Goal: Information Seeking & Learning: Learn about a topic

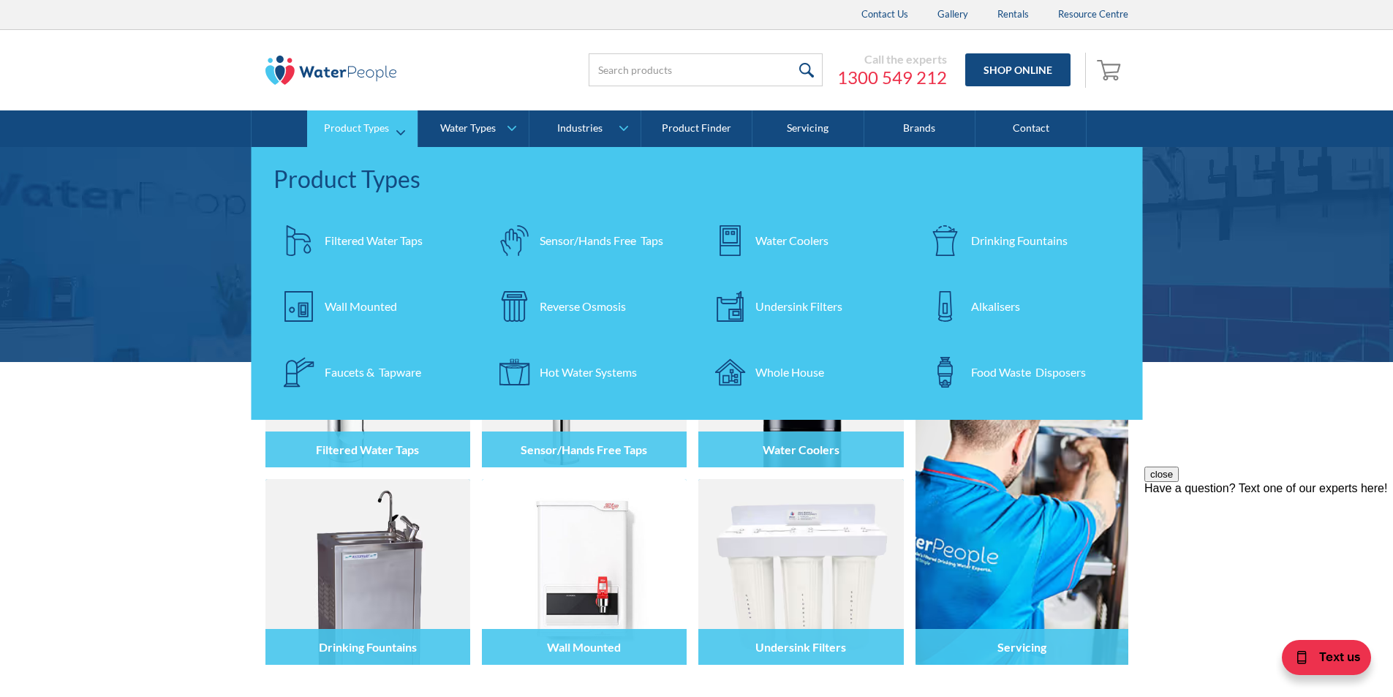
click at [565, 307] on div "Reverse Osmosis" at bounding box center [582, 307] width 86 height 18
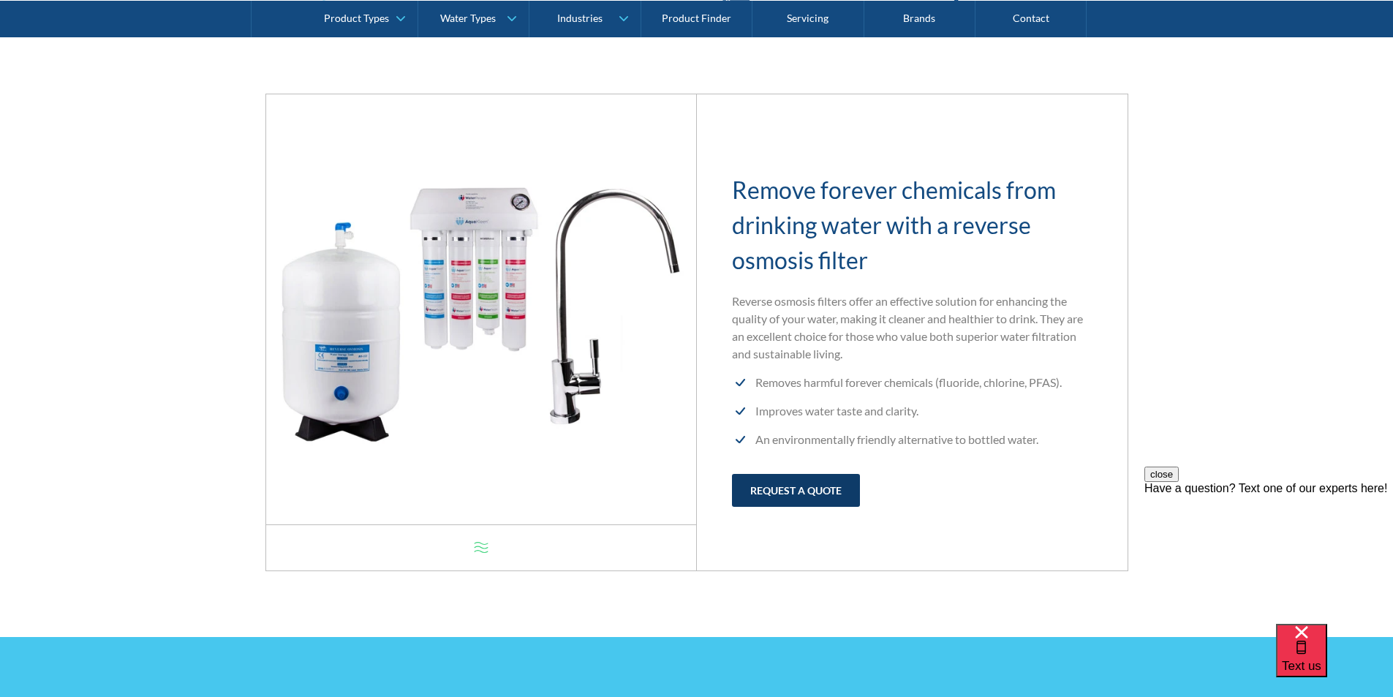
click at [800, 483] on link "request a quote" at bounding box center [796, 490] width 128 height 33
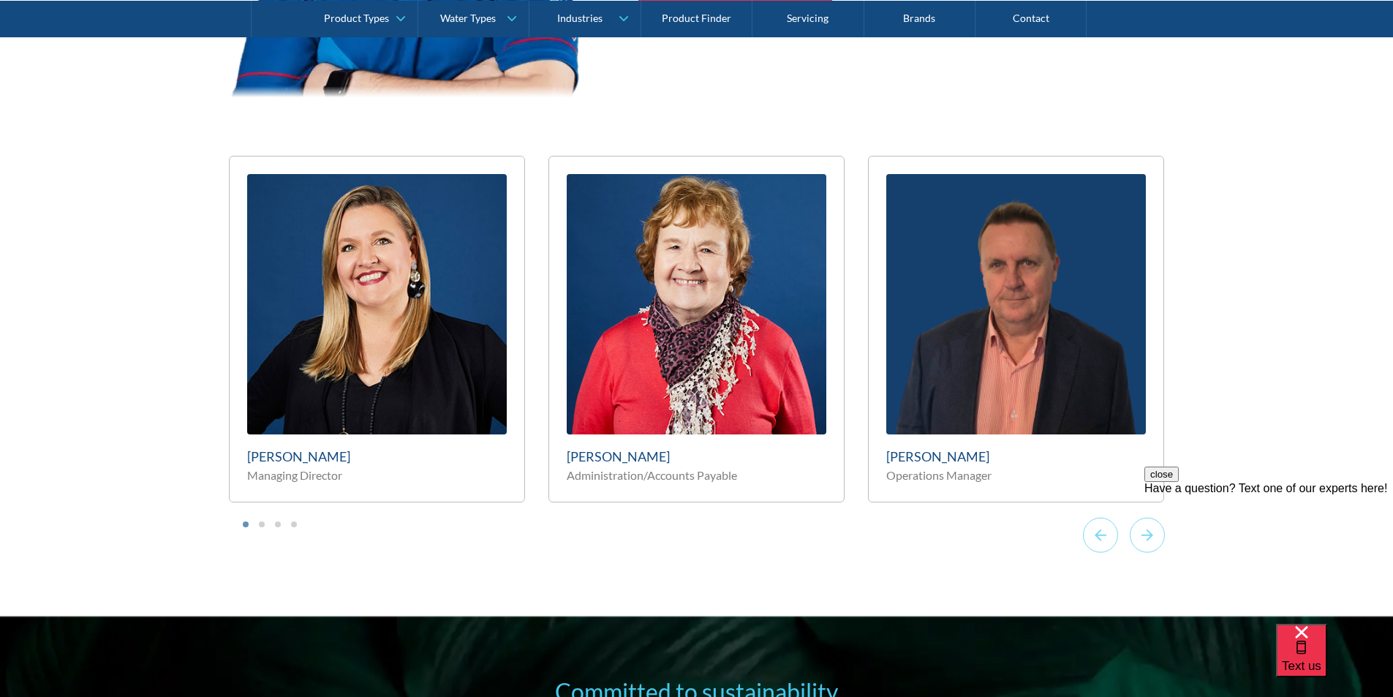
scroll to position [6262, 0]
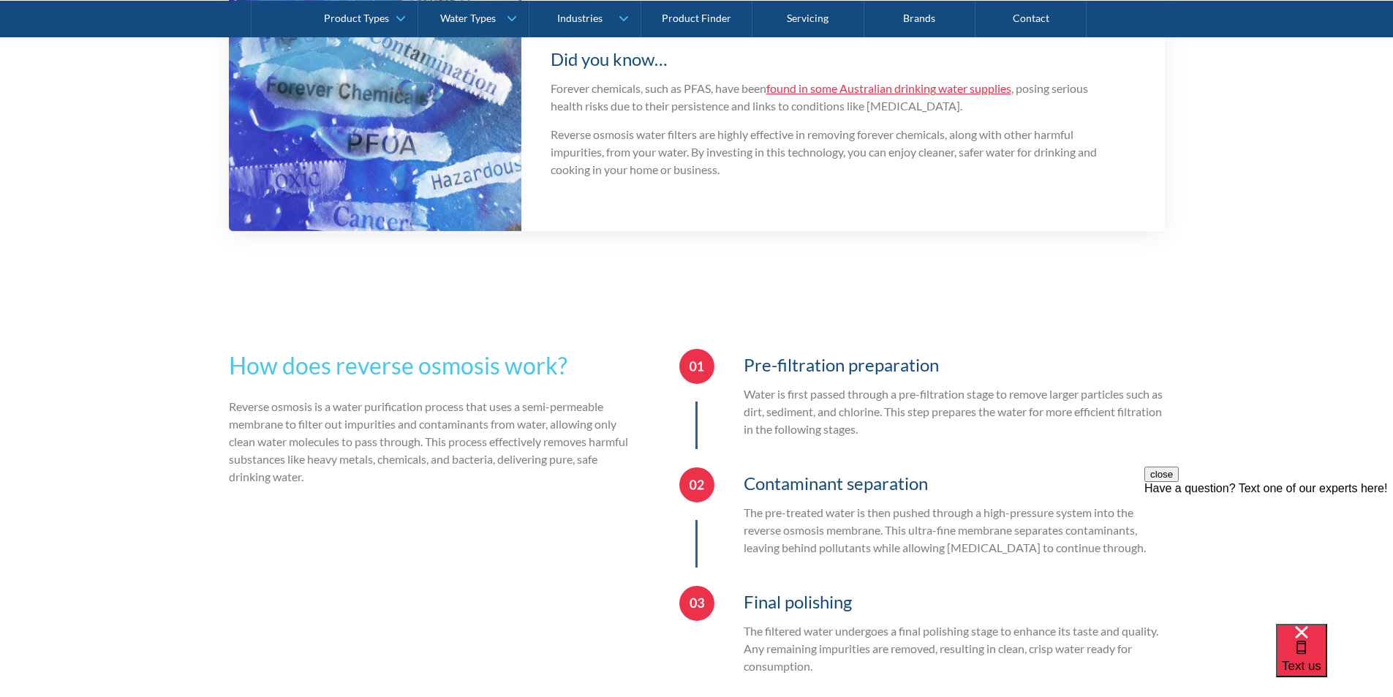
scroll to position [2193, 0]
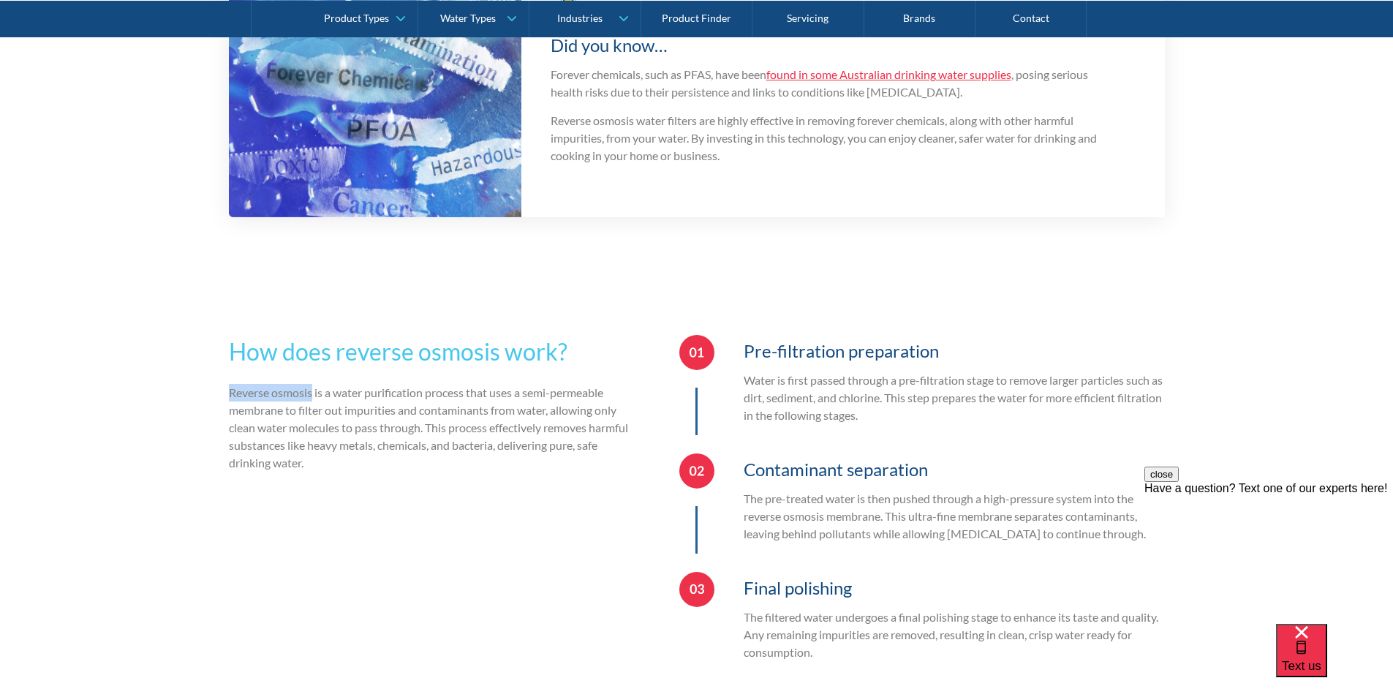
drag, startPoint x: 222, startPoint y: 374, endPoint x: 312, endPoint y: 379, distance: 90.1
click at [312, 379] on div "How does reverse osmosis work? Reverse osmosis is a water purification process …" at bounding box center [696, 503] width 1393 height 455
copy p "Reverse osmosis"
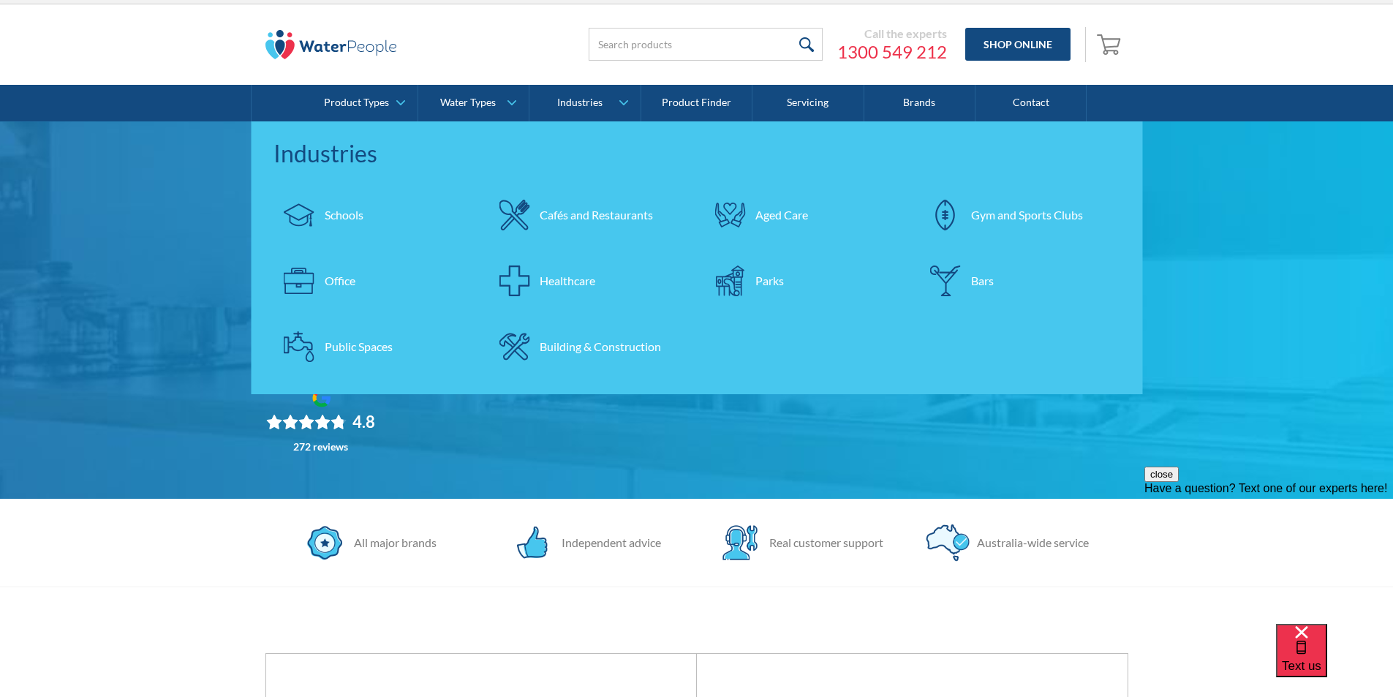
scroll to position [0, 0]
